Goal: Task Accomplishment & Management: Manage account settings

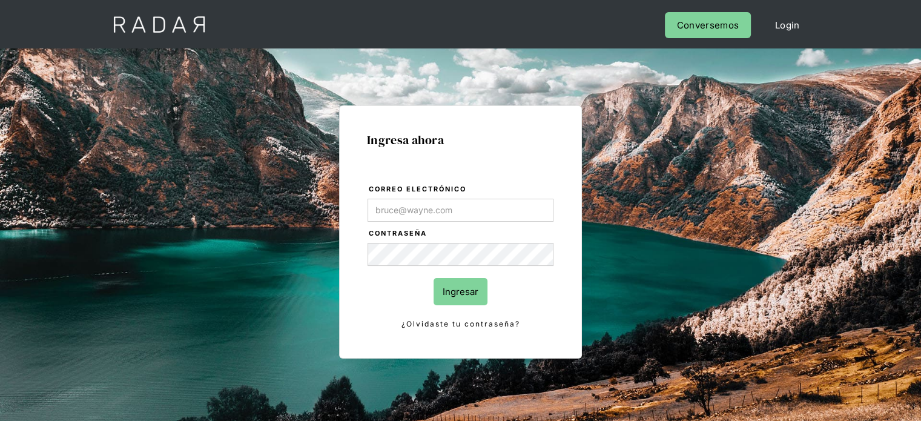
click at [392, 208] on input "Correo electrónico" at bounding box center [461, 210] width 186 height 23
type input "[EMAIL_ADDRESS][DOMAIN_NAME]"
click at [464, 287] on input "Ingresar" at bounding box center [461, 291] width 54 height 27
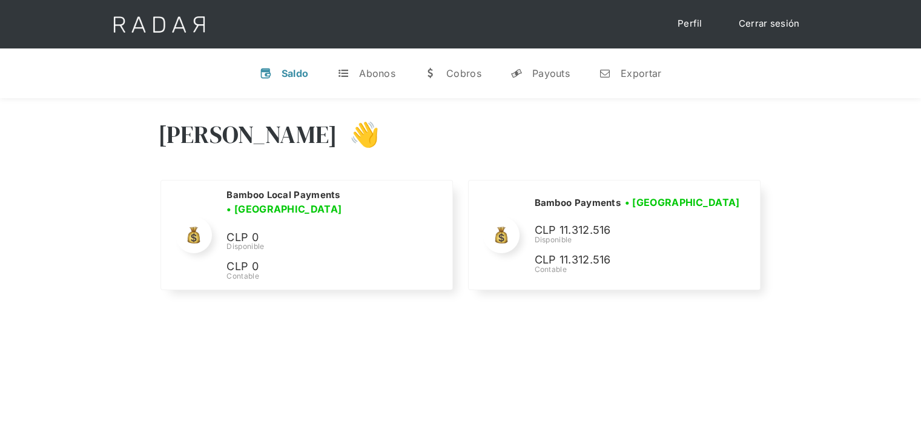
click at [635, 140] on div "[PERSON_NAME] 👋" at bounding box center [460, 143] width 605 height 73
